Goal: Navigation & Orientation: Find specific page/section

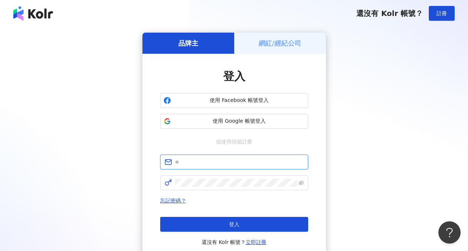
type input "**********"
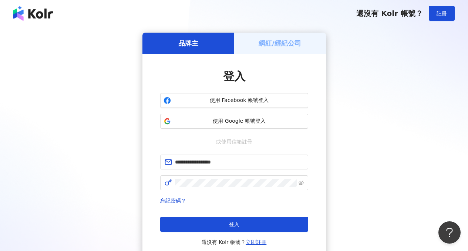
click at [271, 48] on div "網紅/經紀公司" at bounding box center [280, 43] width 92 height 21
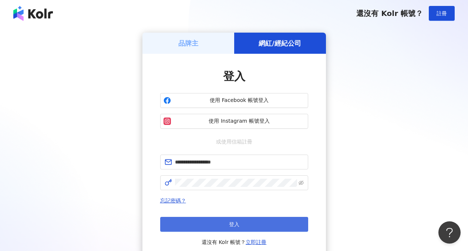
click at [269, 225] on button "登入" at bounding box center [234, 224] width 148 height 15
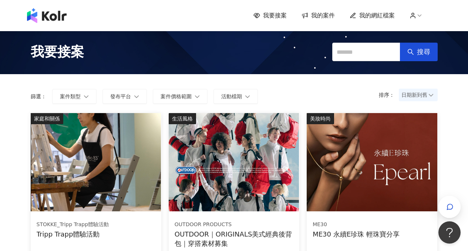
click at [378, 16] on span "我的網紅檔案" at bounding box center [377, 15] width 36 height 8
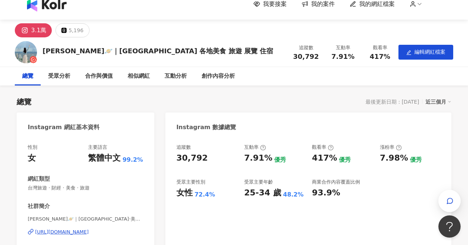
scroll to position [23, 0]
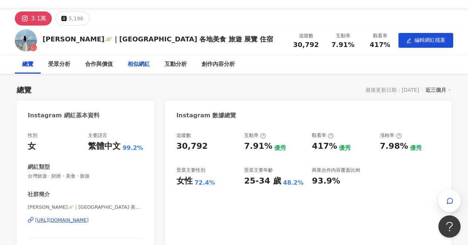
click at [137, 66] on div "相似網紅" at bounding box center [139, 64] width 22 height 9
